Goal: Transaction & Acquisition: Purchase product/service

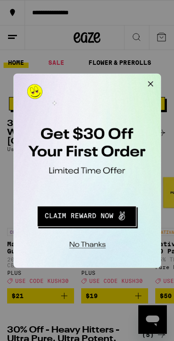
click at [135, 87] on div "No thanks" at bounding box center [75, 154] width 124 height 163
click at [125, 80] on button "Close Modal" at bounding box center [127, 82] width 18 height 18
